Goal: Information Seeking & Learning: Find specific fact

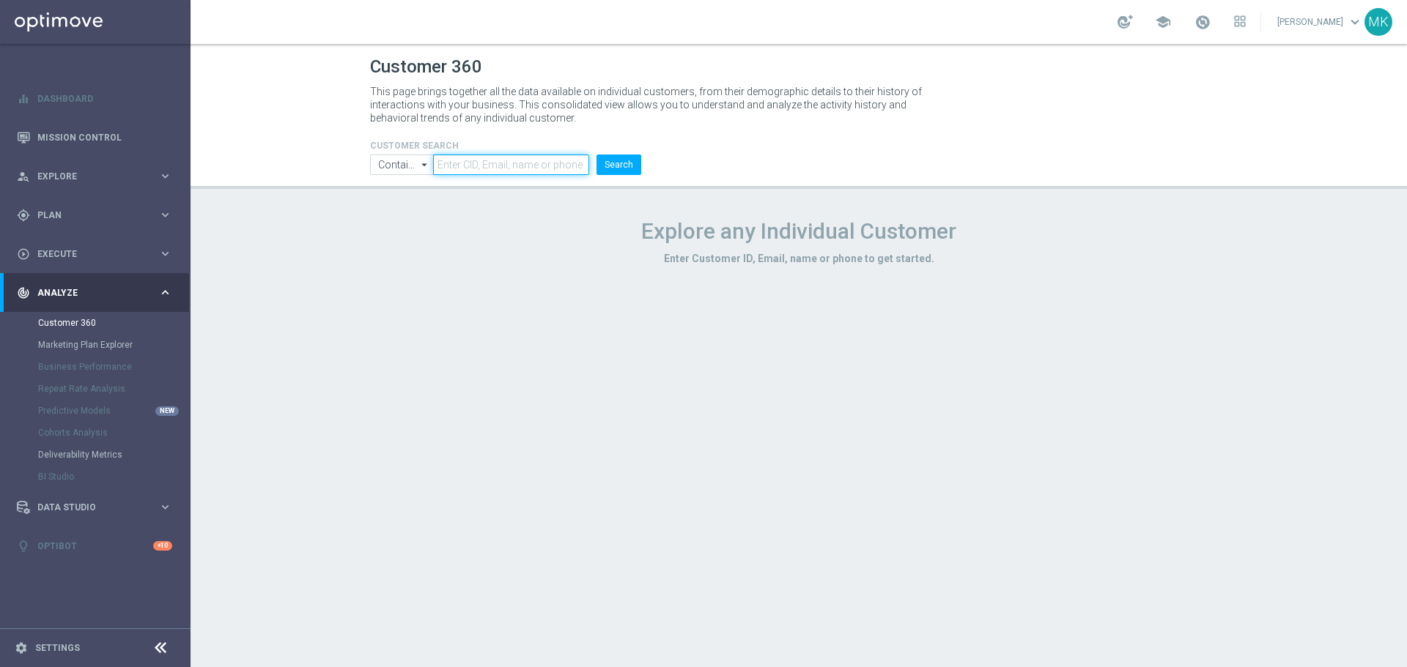
click at [483, 157] on input "text" at bounding box center [511, 165] width 156 height 21
paste input "861438"
type input "861438"
click at [608, 164] on button "Search" at bounding box center [618, 165] width 45 height 21
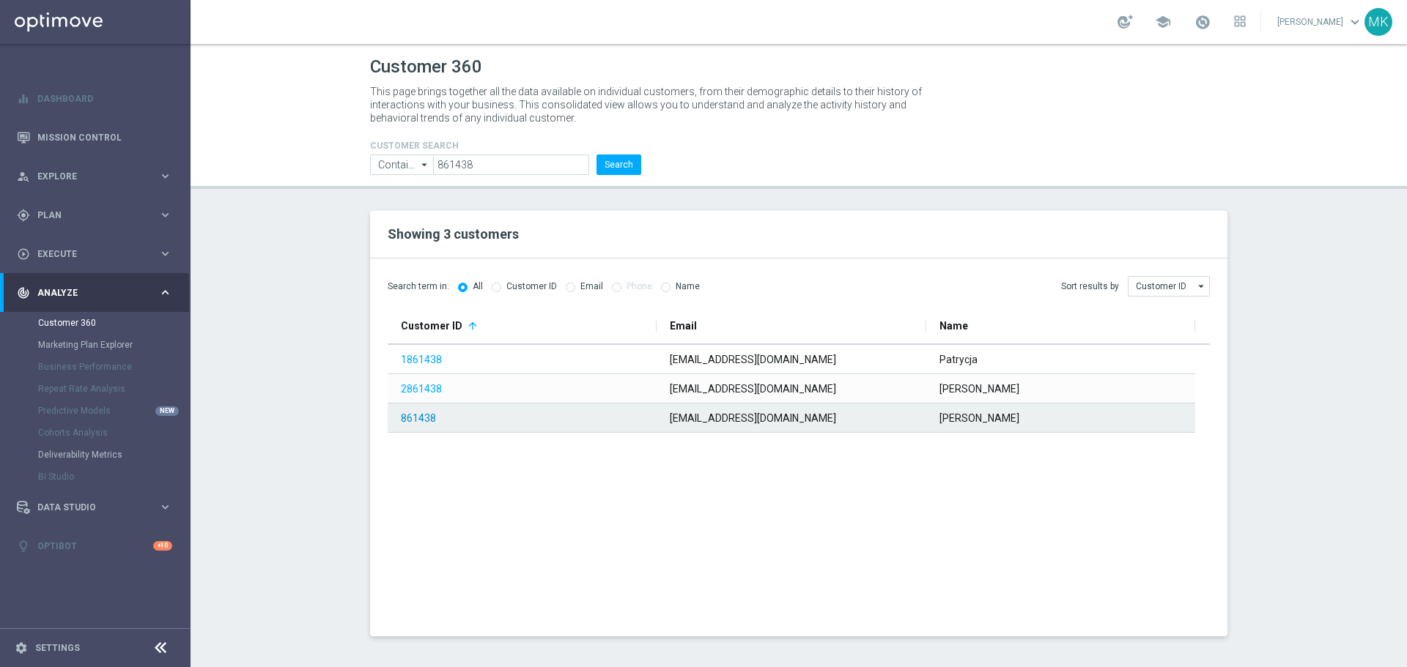
click at [428, 419] on link "861438" at bounding box center [418, 418] width 35 height 12
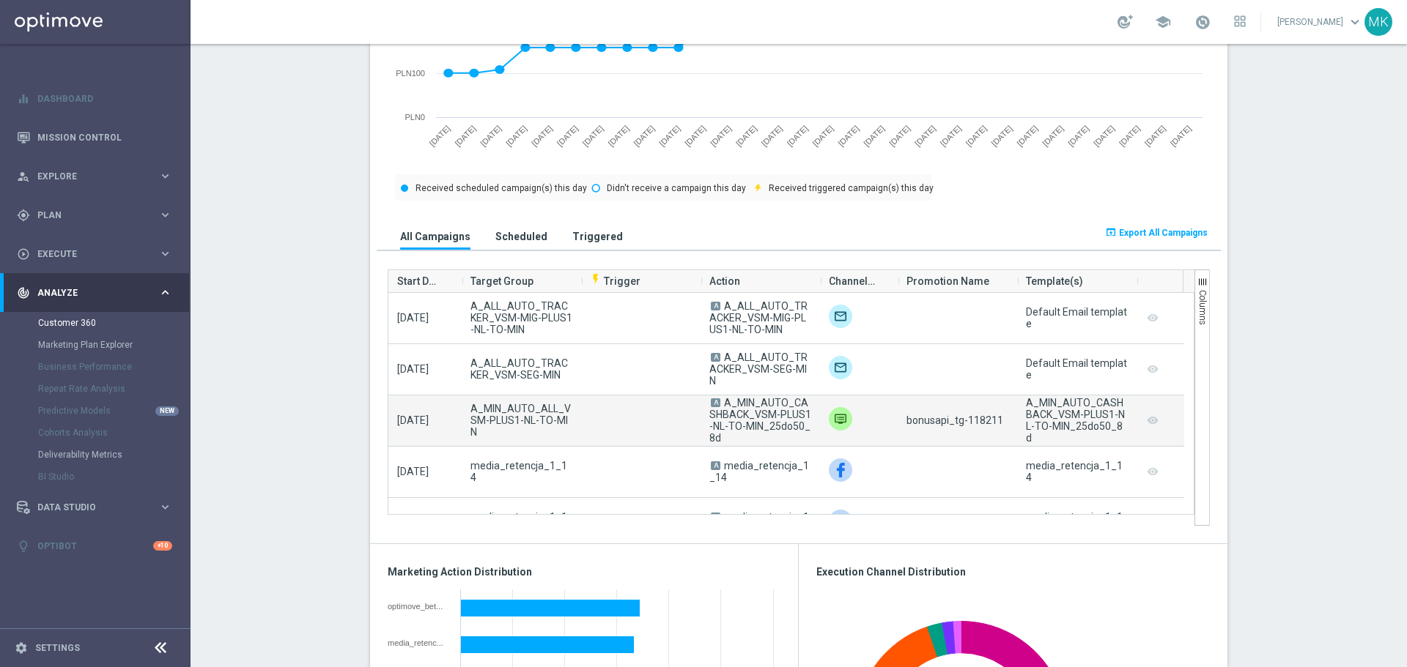
scroll to position [952, 0]
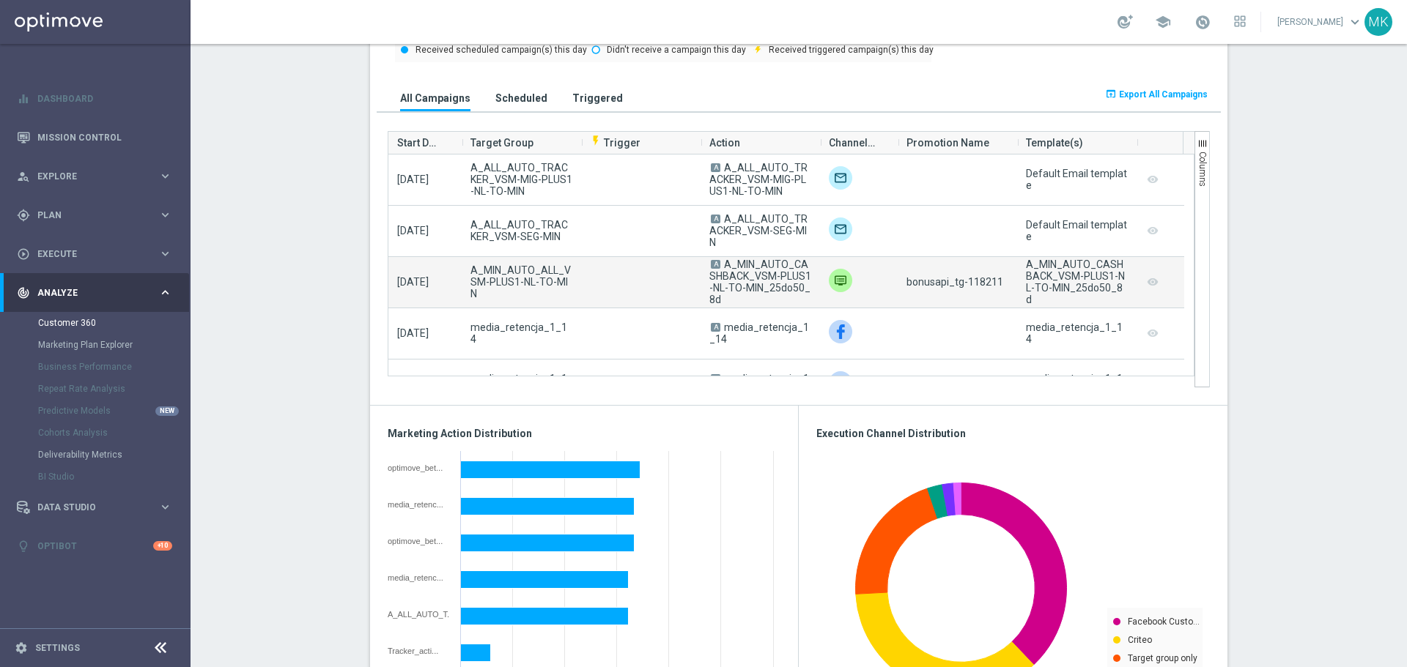
click at [977, 284] on span "bonusapi_tg-118211" at bounding box center [954, 282] width 97 height 12
click at [976, 284] on span "bonusapi_tg-118211" at bounding box center [954, 282] width 97 height 12
copy span "118211"
